Goal: Information Seeking & Learning: Learn about a topic

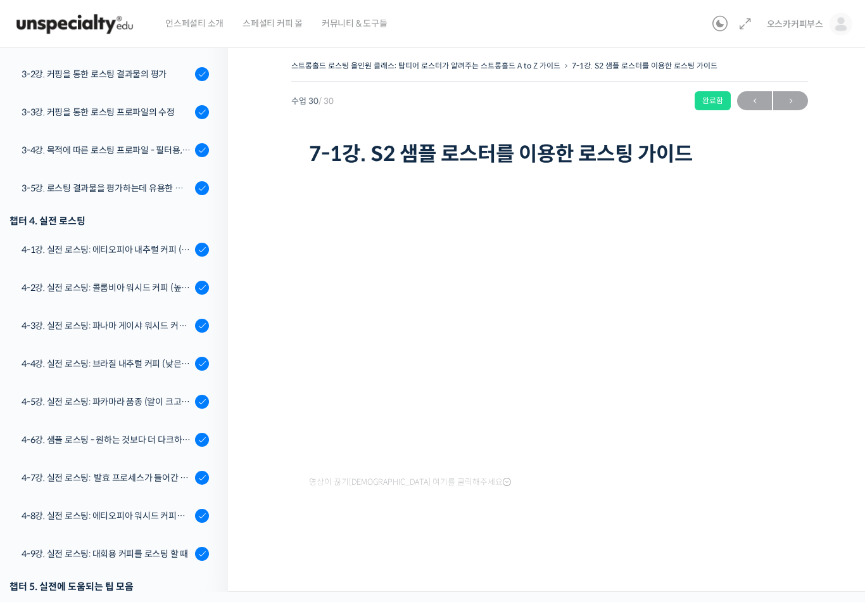
scroll to position [644, 0]
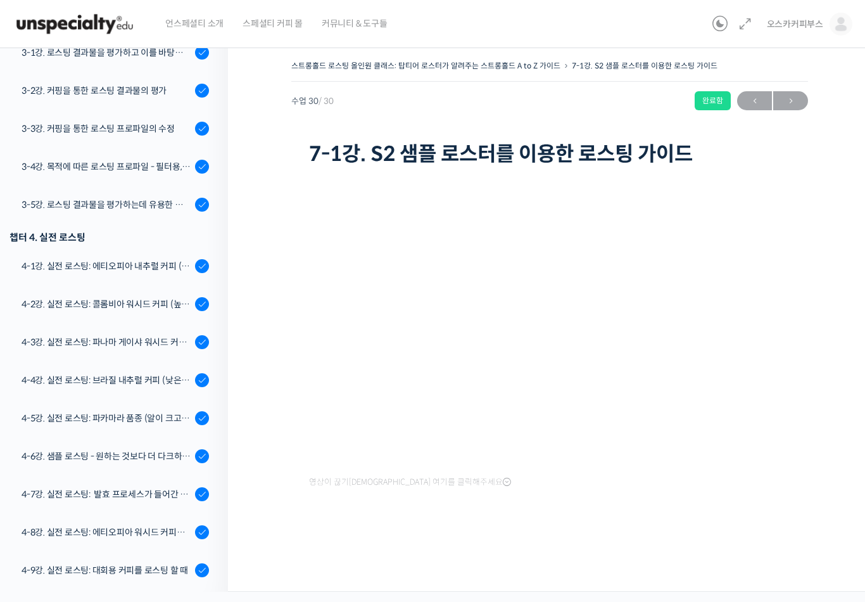
click at [120, 256] on link "4-1강. 실전 로스팅: 에티오피아 내추럴 커피 (당분이 많이 포함되어 있고 색이 고르지 않은 경우)" at bounding box center [111, 266] width 234 height 34
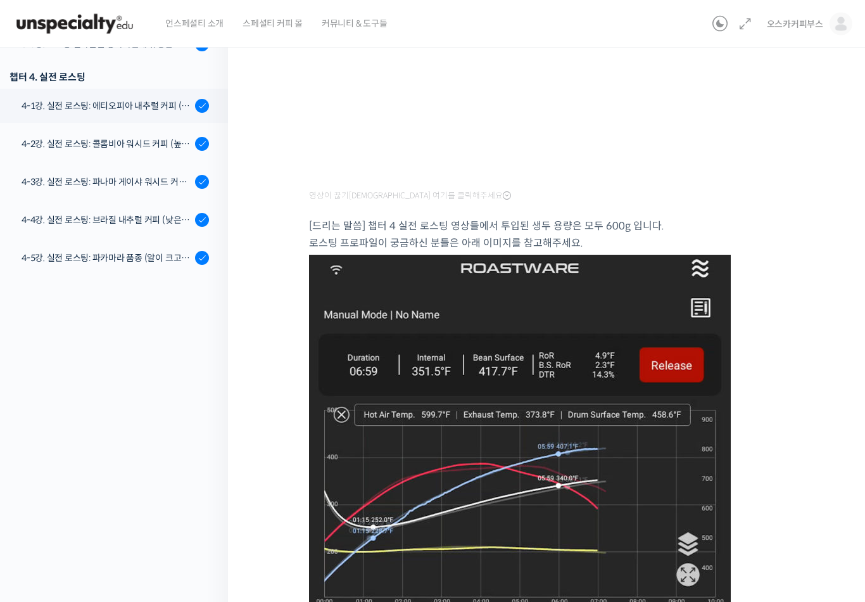
scroll to position [457, 0]
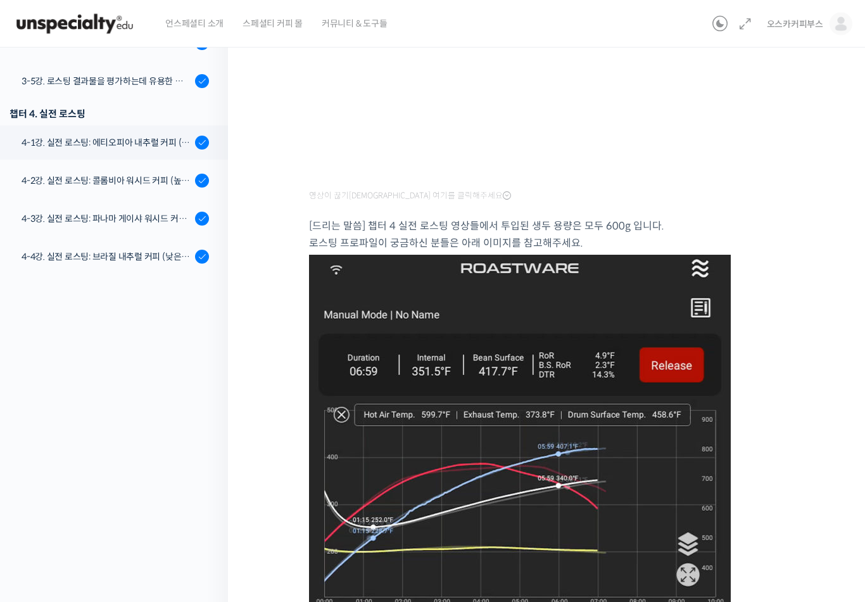
click at [62, 178] on div "4-2강. 실전 로스팅: 콜롬비아 워시드 커피 (높은 밀도와 수분율 때문에 1차 크랙에서 많은 수분을 방출하는 경우)" at bounding box center [107, 181] width 170 height 14
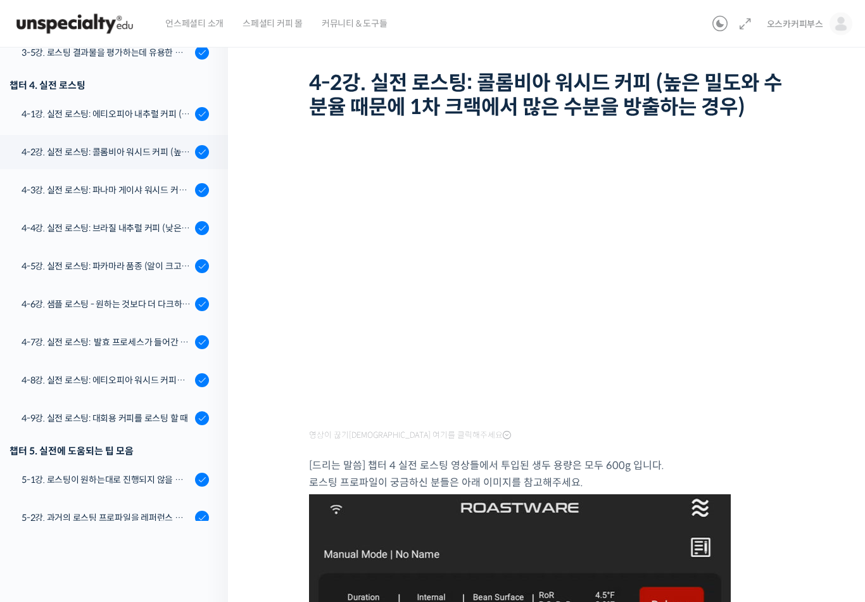
scroll to position [723, 0]
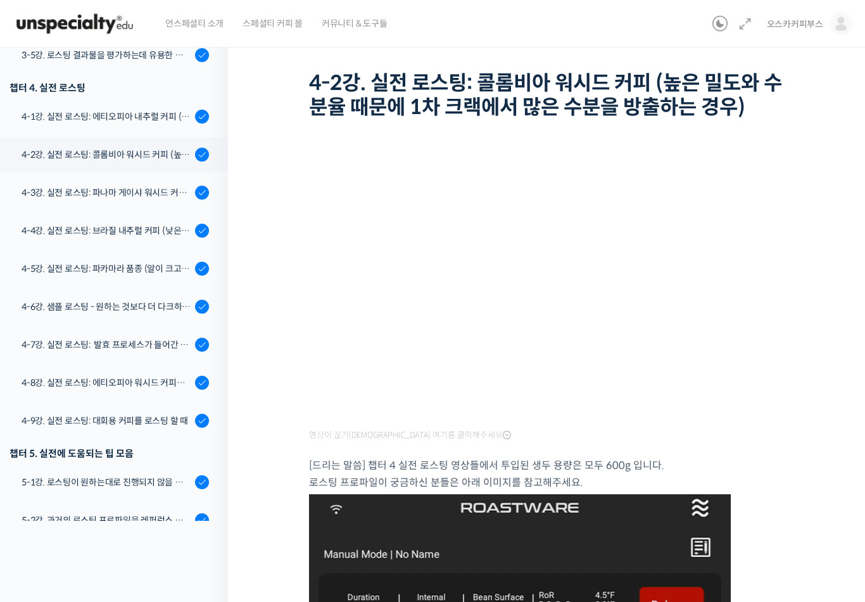
click at [80, 115] on div "4-1강. 실전 로스팅: 에티오피아 내추럴 커피 (당분이 많이 포함되어 있고 색이 고르지 않은 경우)" at bounding box center [107, 117] width 170 height 14
